Goal: Information Seeking & Learning: Learn about a topic

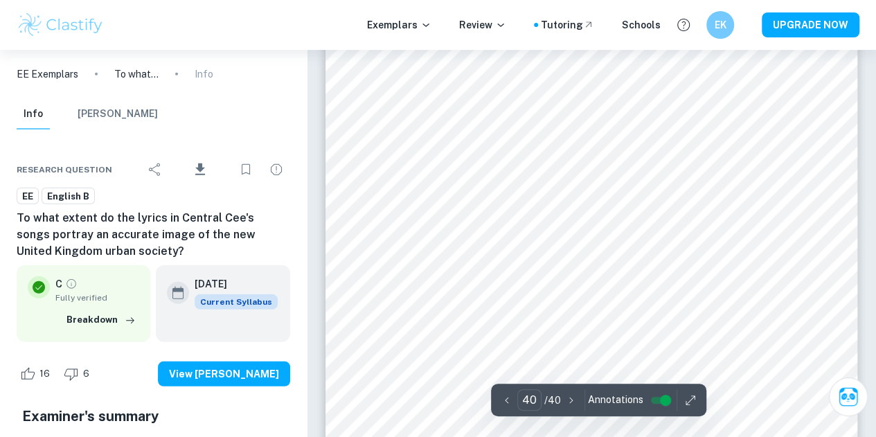
scroll to position [30650, 0]
type input "1"
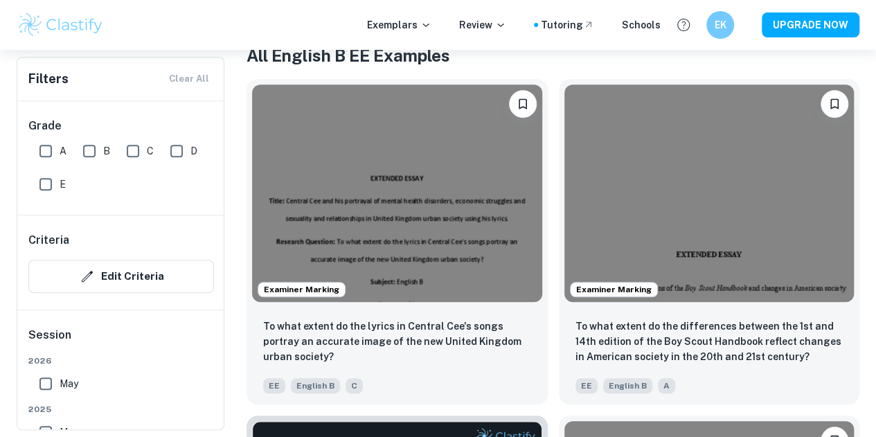
scroll to position [285, 0]
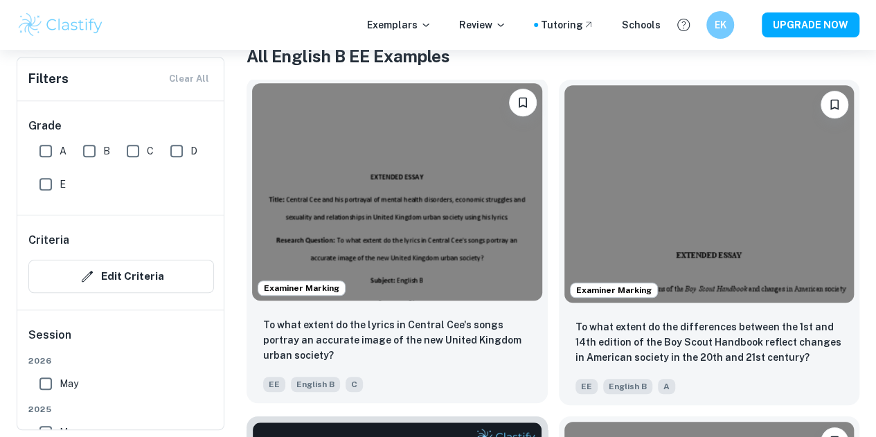
click at [399, 201] on img at bounding box center [397, 191] width 290 height 217
